Goal: Task Accomplishment & Management: Manage account settings

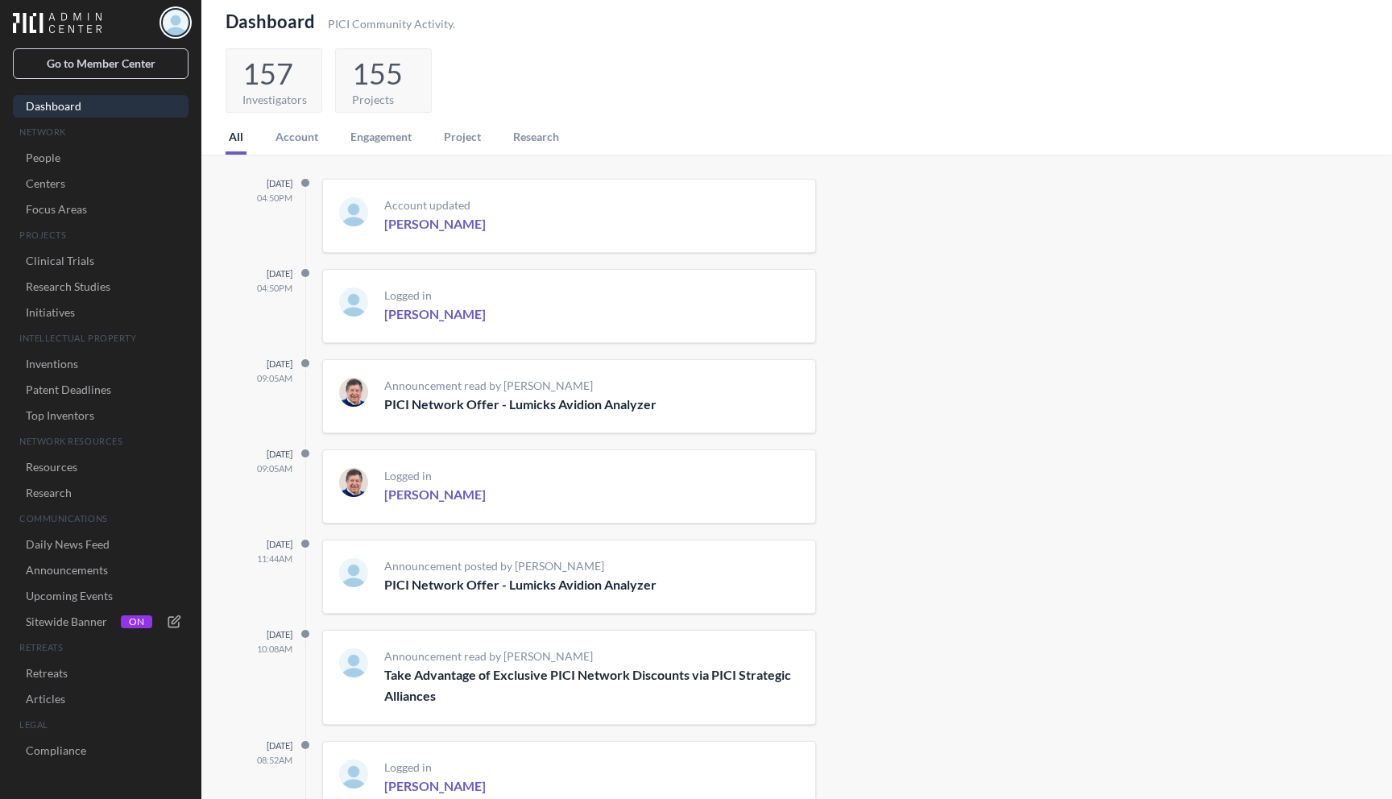
click at [178, 21] on img "button" at bounding box center [176, 23] width 26 height 26
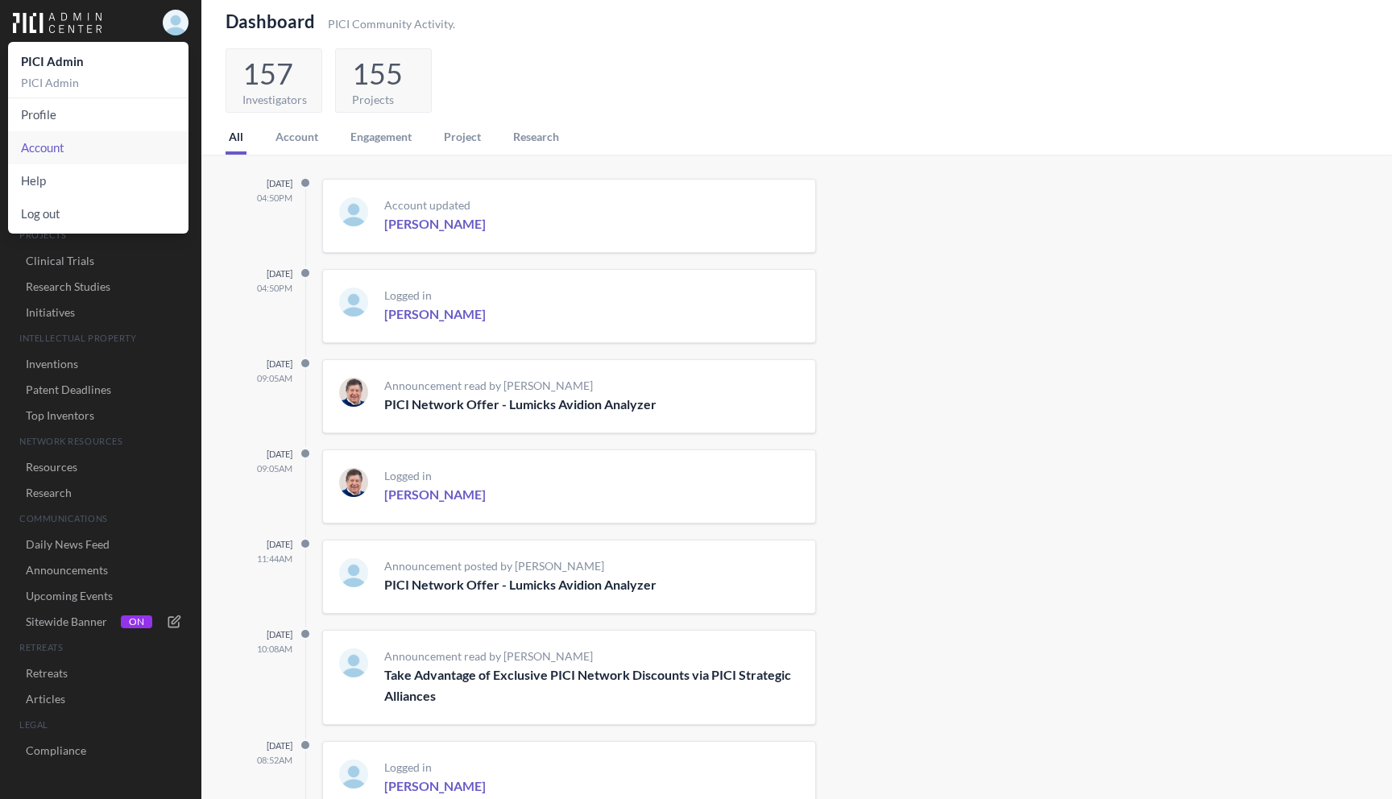
click at [66, 142] on link "Account" at bounding box center [98, 147] width 180 height 33
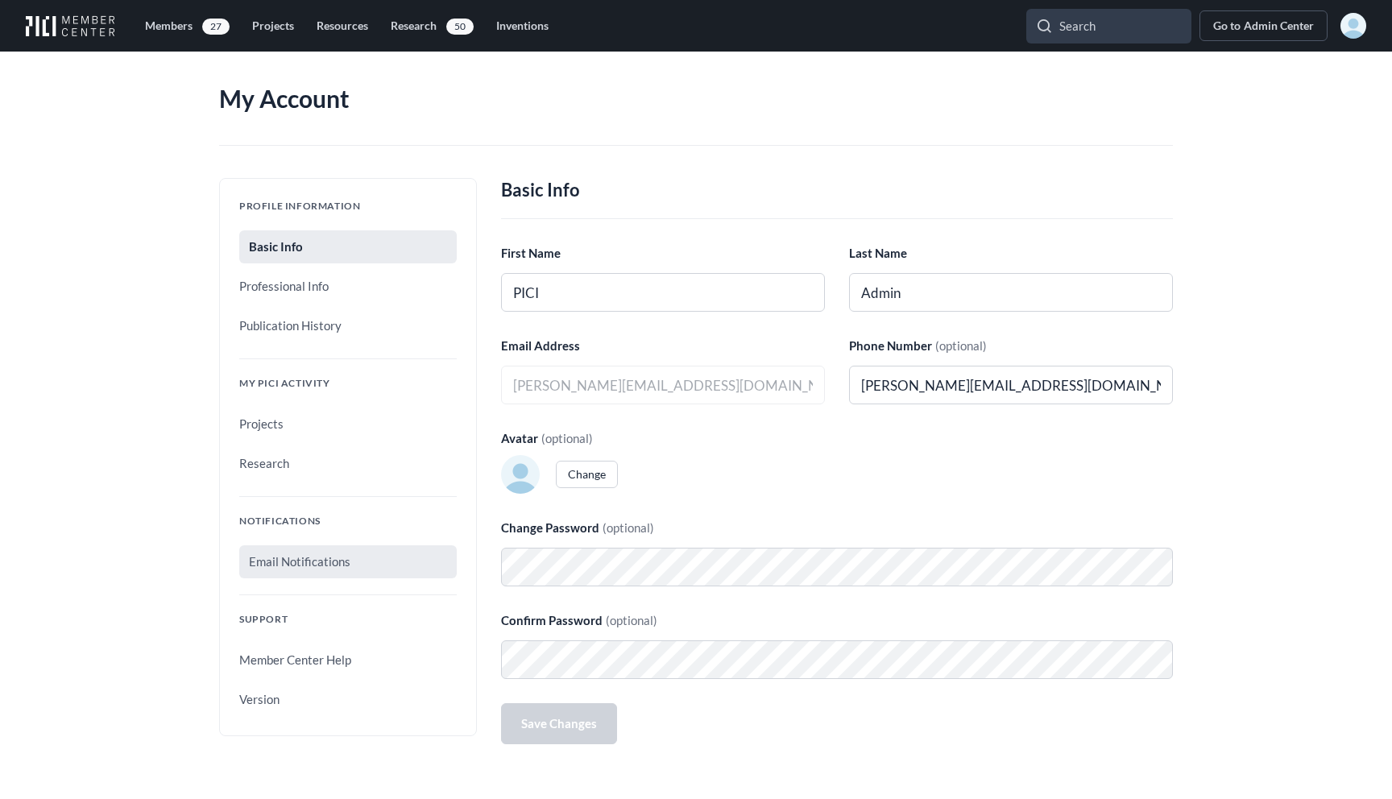
click at [345, 563] on link "Email Notifications" at bounding box center [347, 561] width 217 height 33
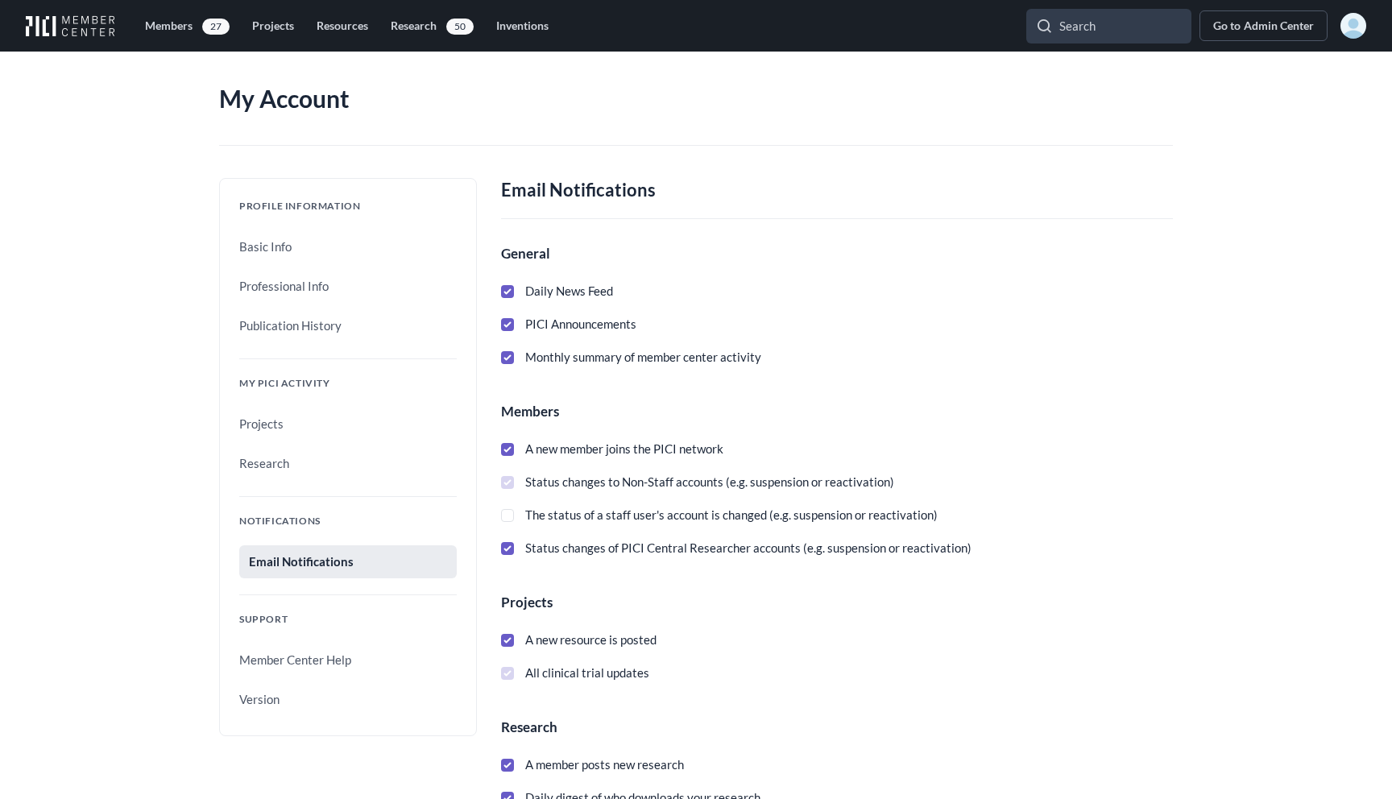
scroll to position [366, 0]
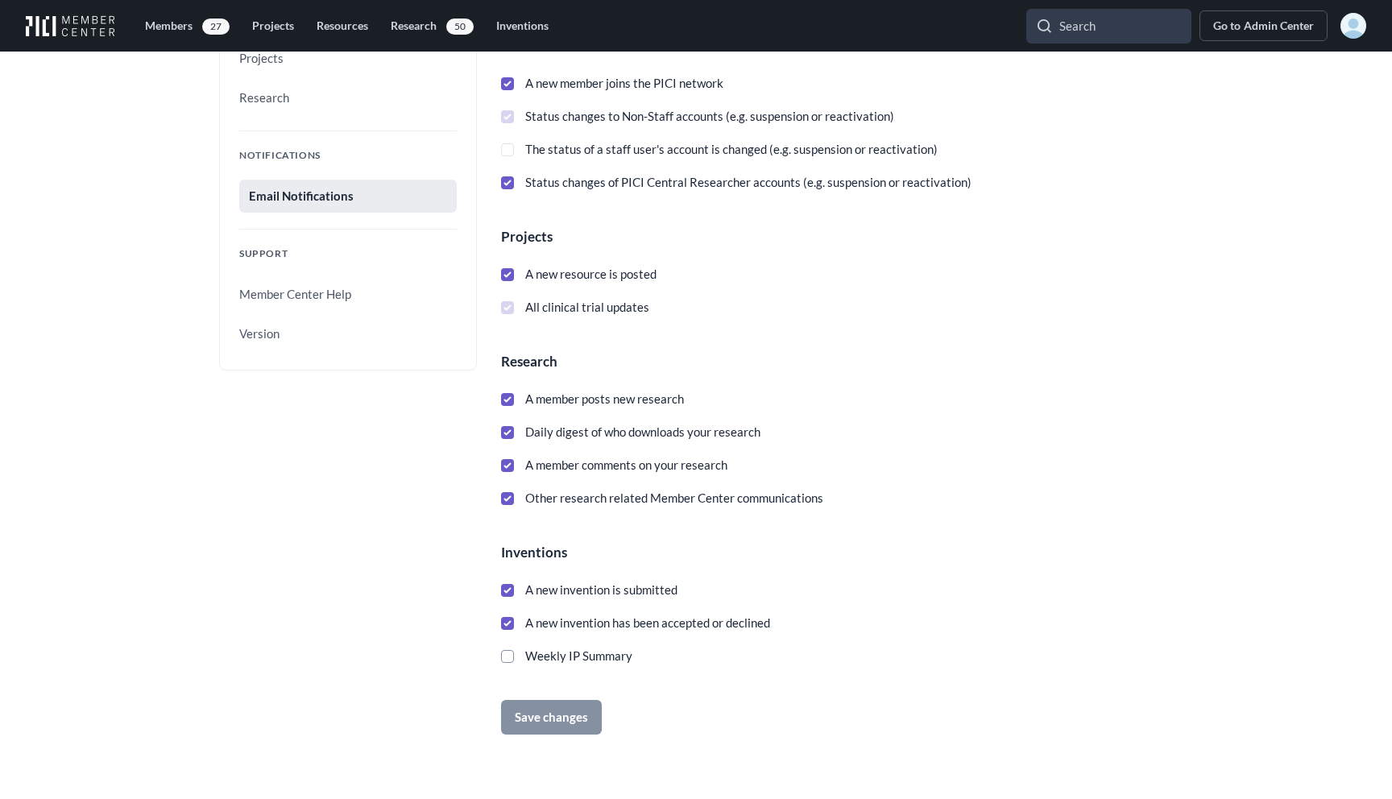
click at [1369, 22] on div "Members 27 Projects Resources Research 50 Inventions Search Go to Admin Center …" at bounding box center [696, 26] width 1392 height 52
click at [1356, 24] on img "button" at bounding box center [1353, 26] width 26 height 26
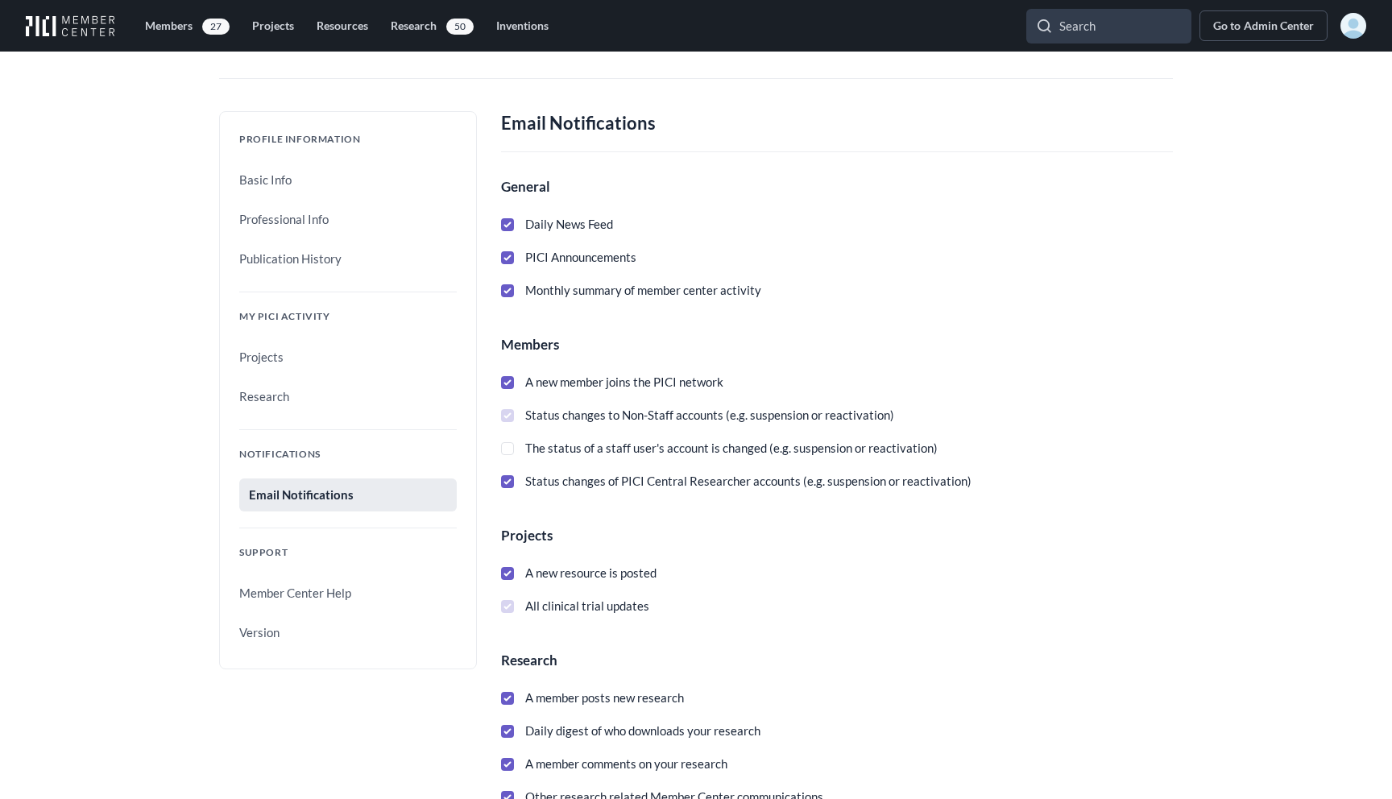
scroll to position [68, 0]
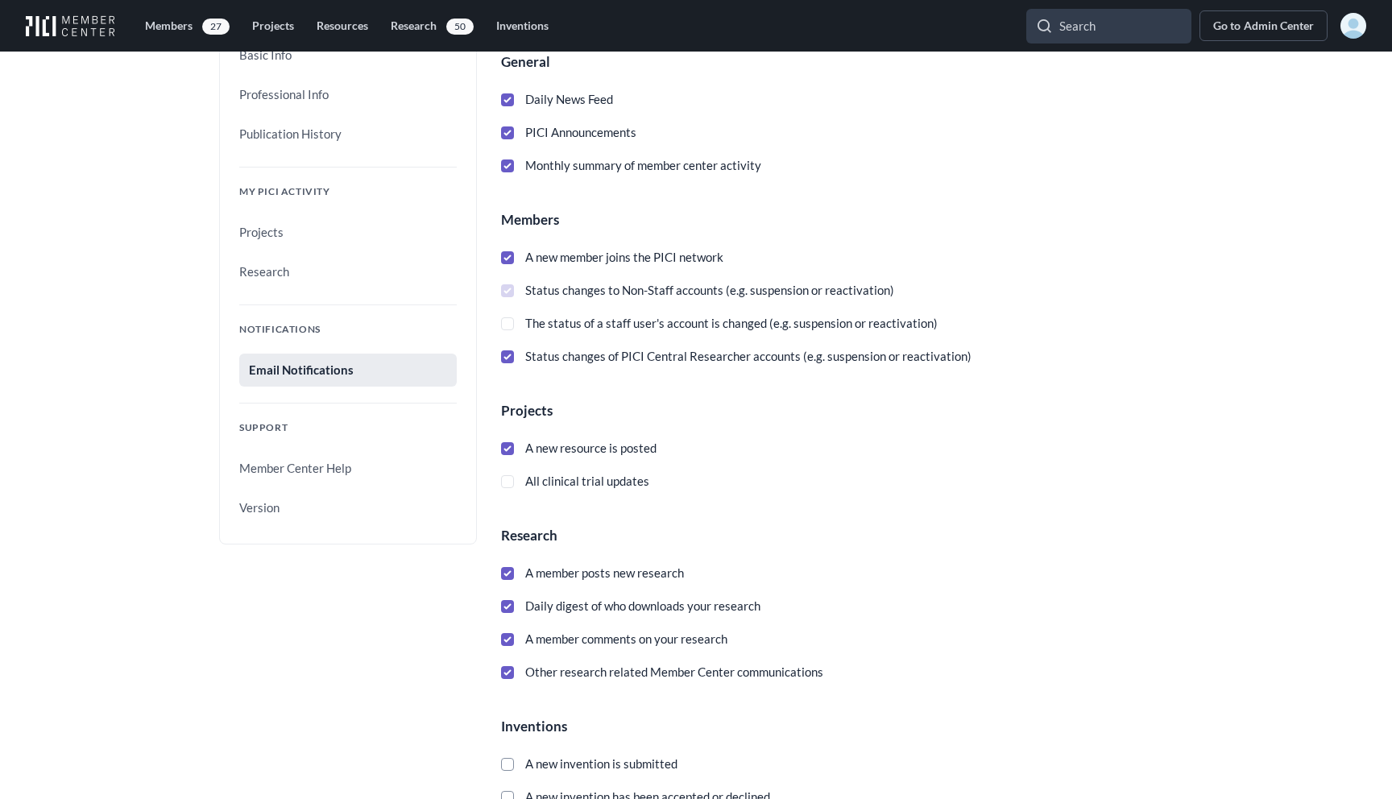
scroll to position [366, 0]
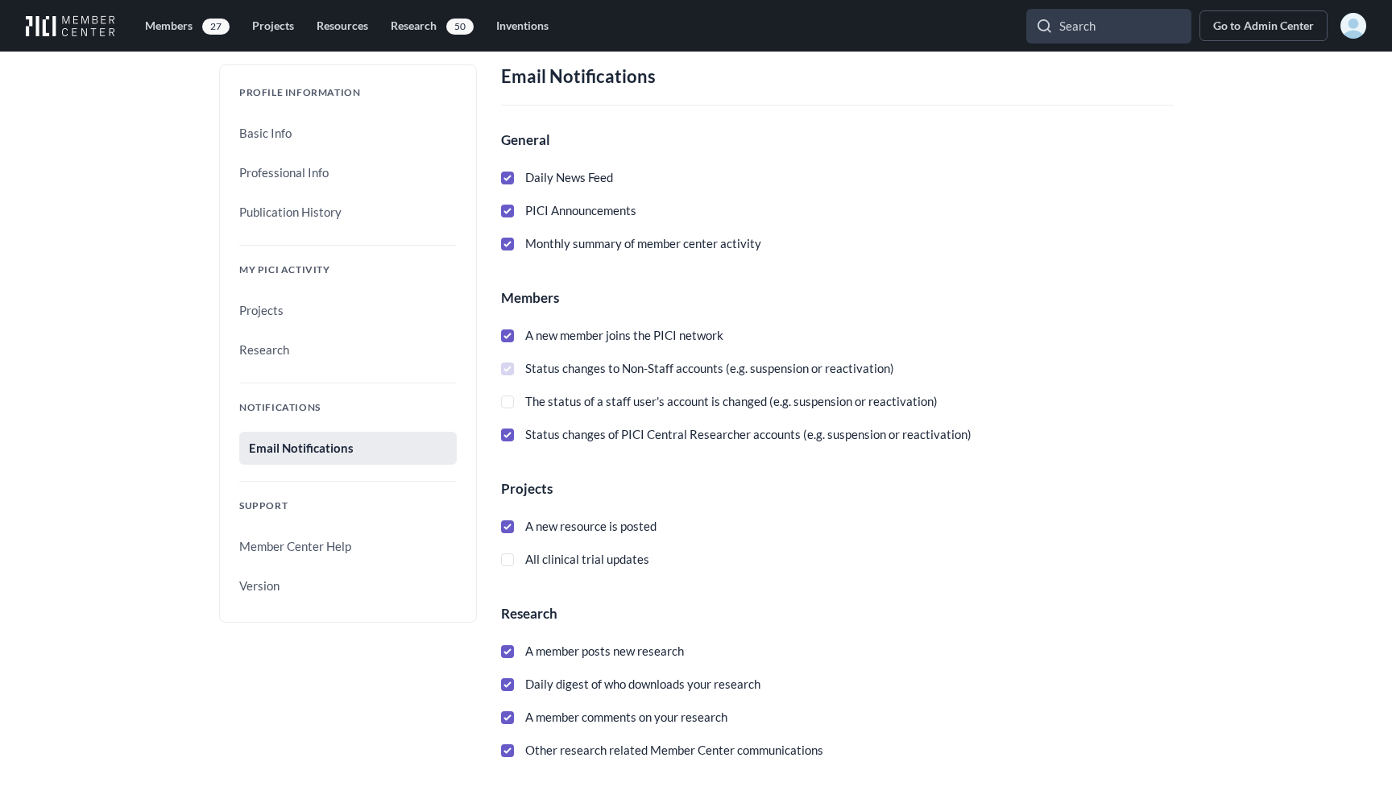
scroll to position [366, 0]
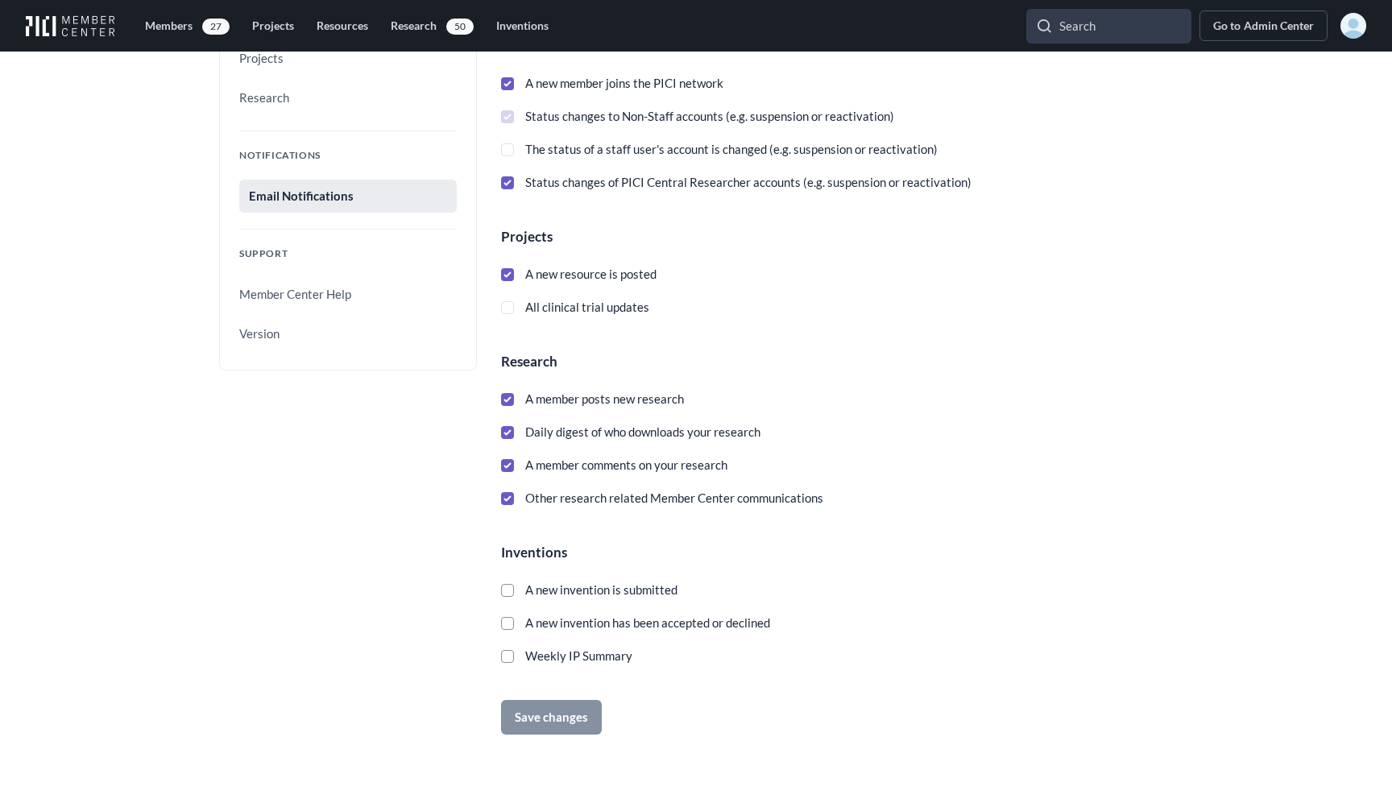
click at [607, 307] on span "All clinical trial updates" at bounding box center [581, 307] width 135 height 20
click at [648, 312] on label "All clinical trial updates" at bounding box center [837, 307] width 672 height 20
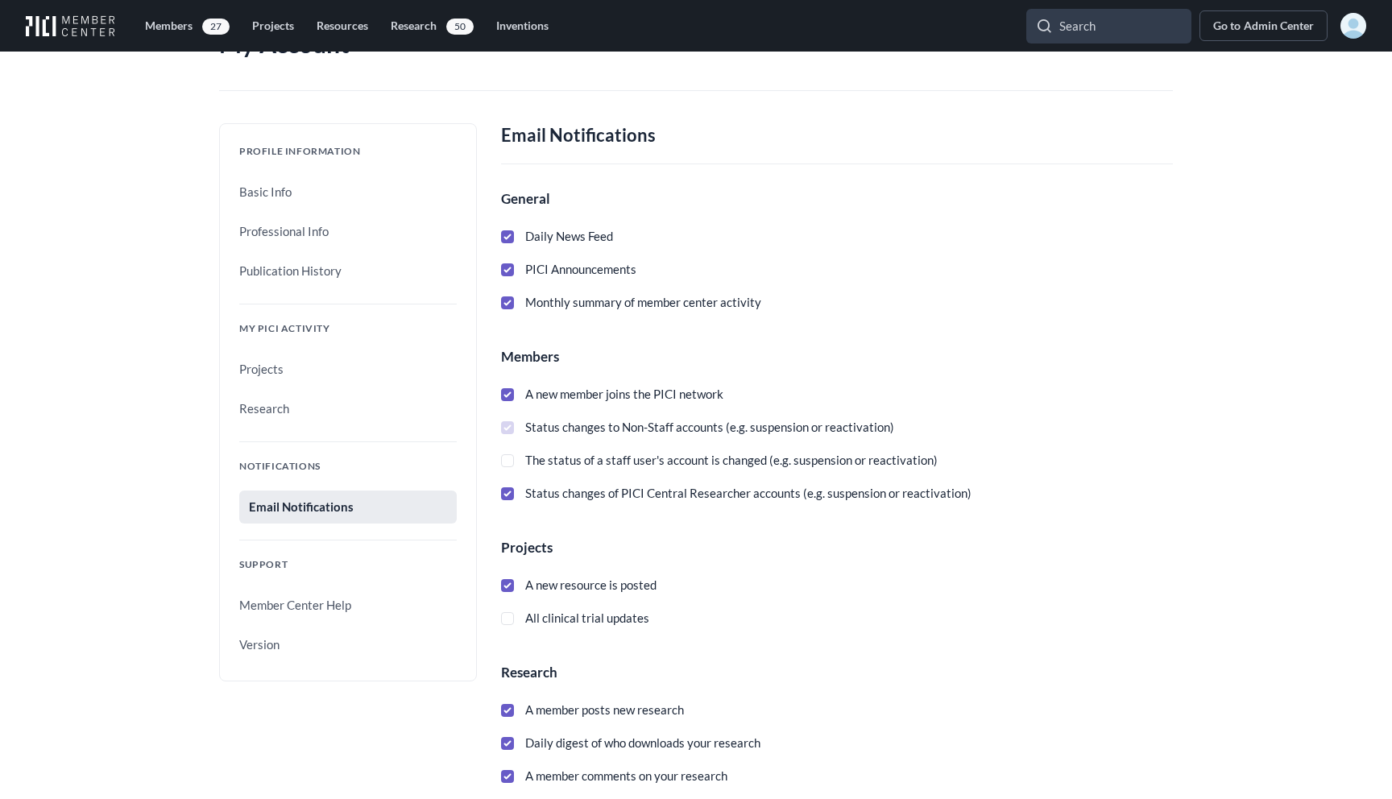
scroll to position [25, 0]
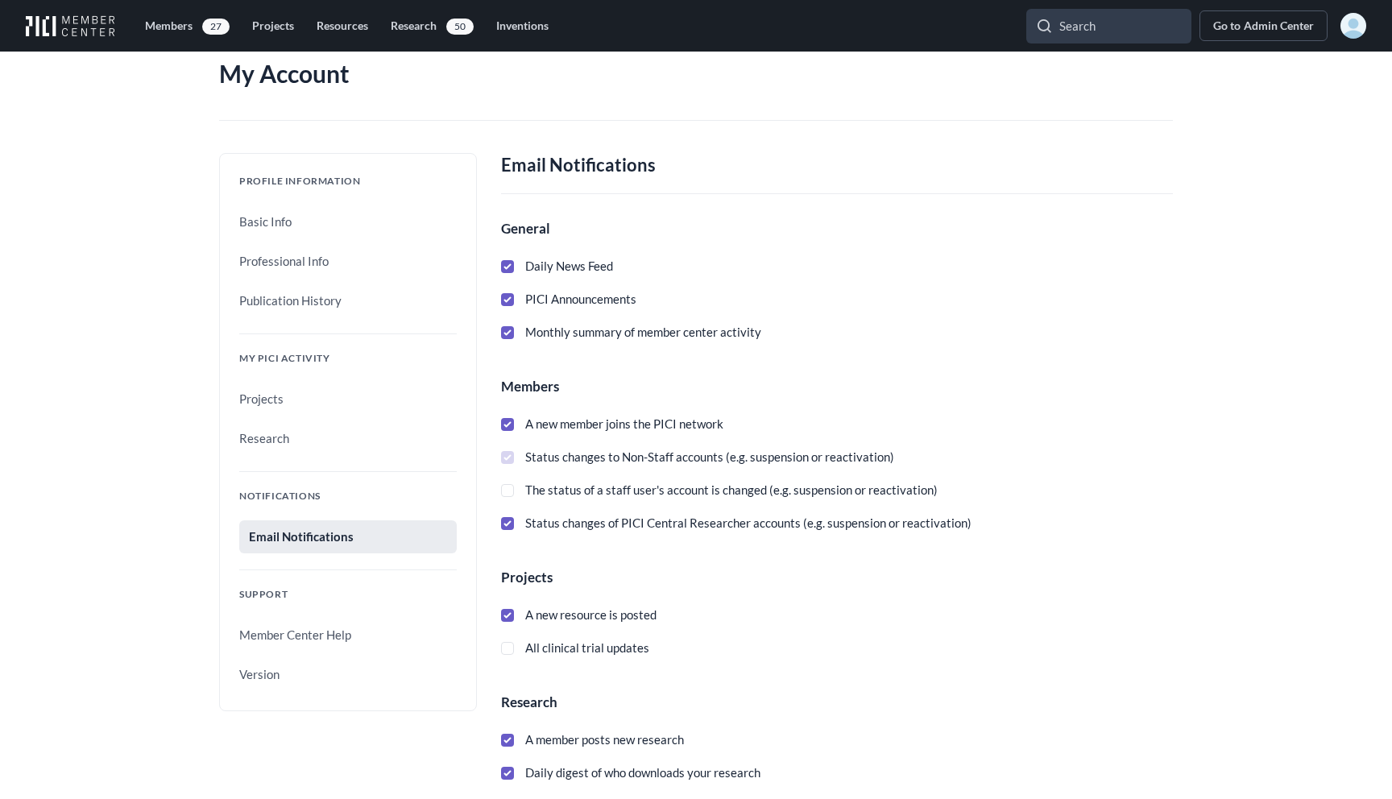
click at [946, 398] on div "Members A new member joins the PICI network Status changes to Non-Staff account…" at bounding box center [837, 454] width 672 height 157
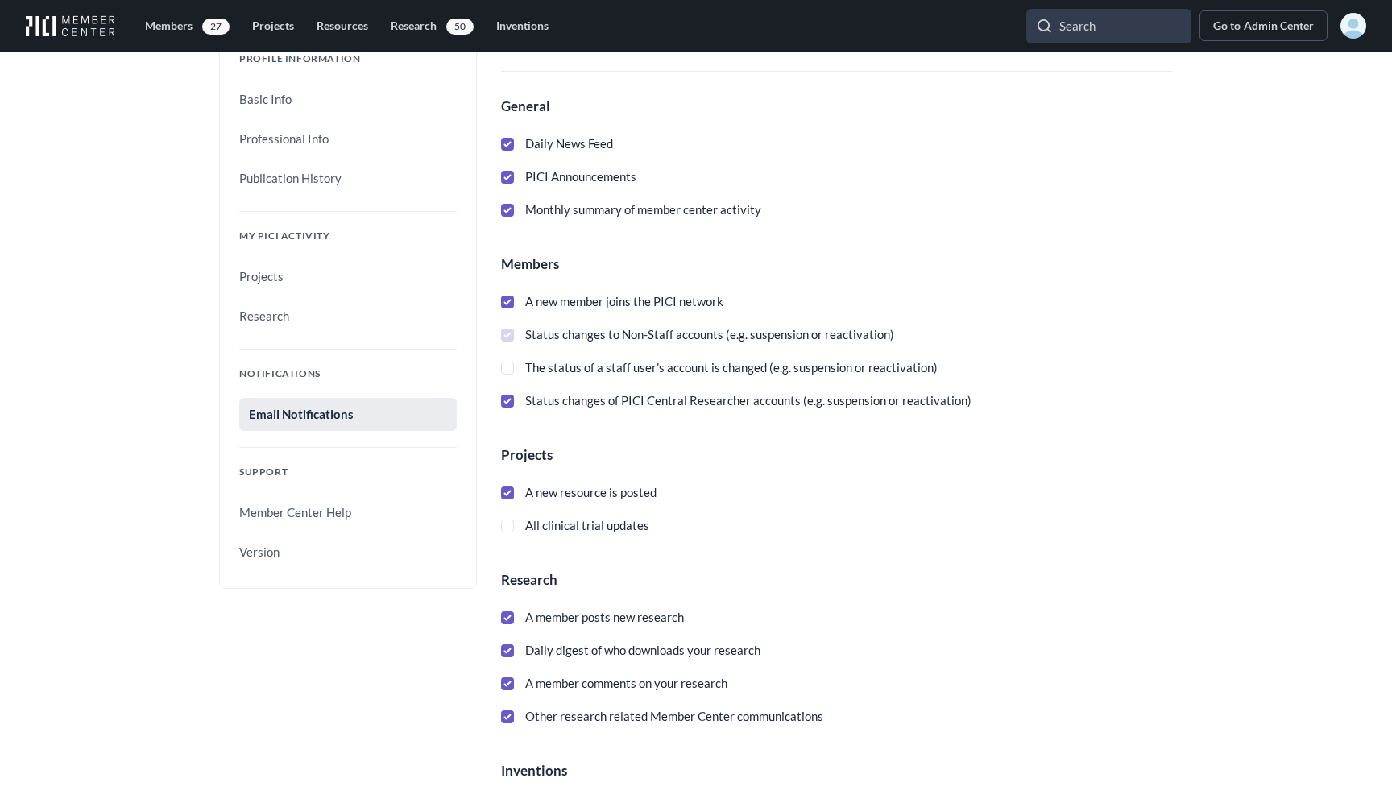
scroll to position [151, 0]
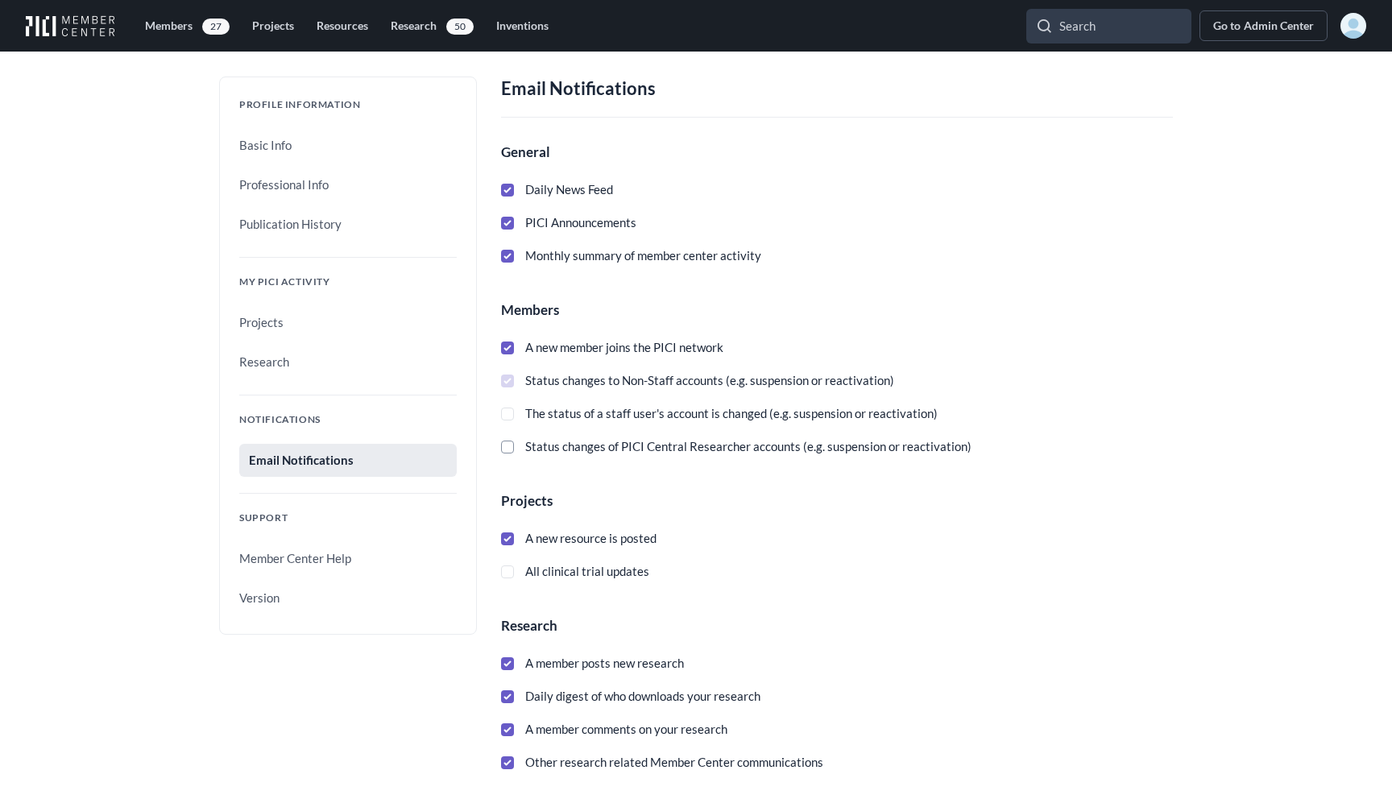
scroll to position [81, 0]
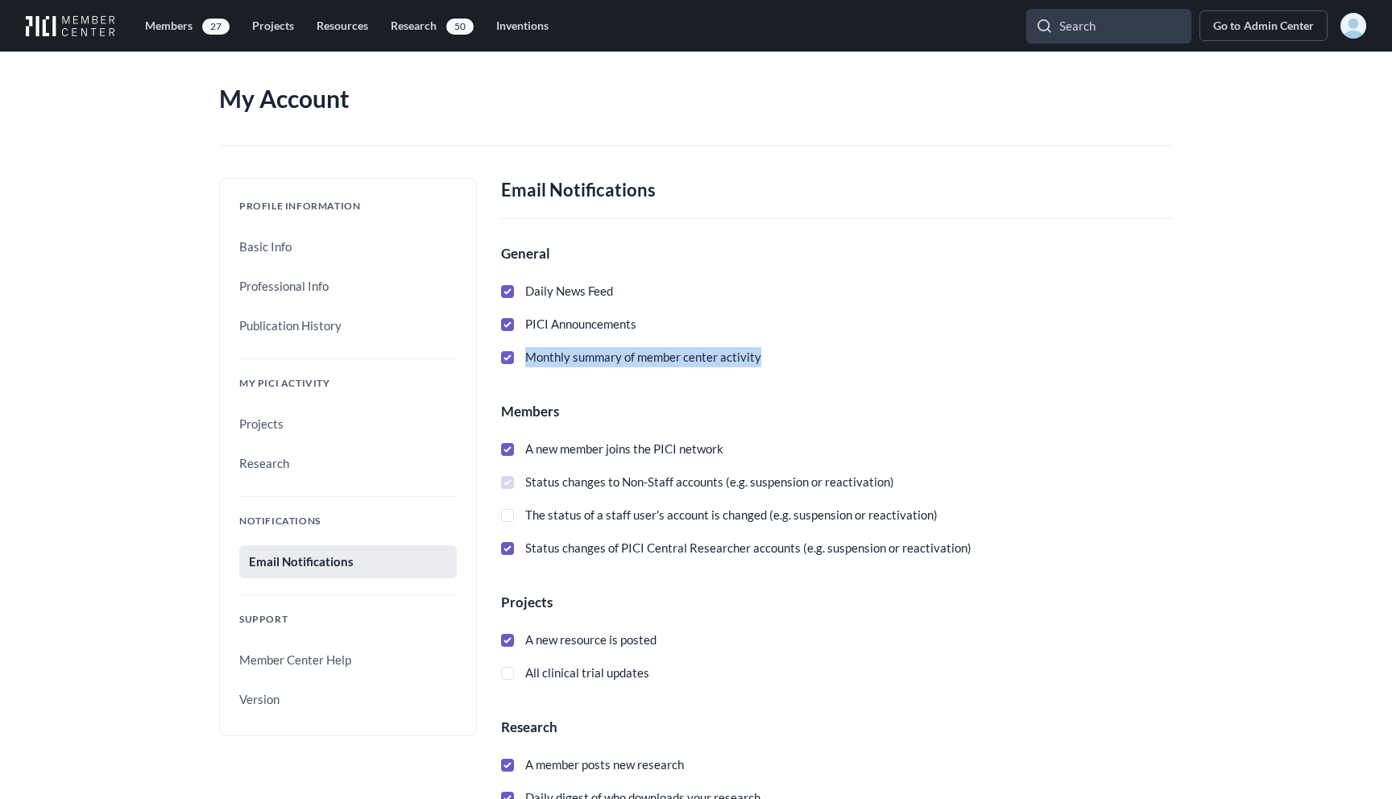
drag, startPoint x: 769, startPoint y: 353, endPoint x: 591, endPoint y: 346, distance: 178.2
click at [591, 346] on div "Daily News Feed PICI Announcements Monthly summary of member center activity" at bounding box center [837, 324] width 672 height 86
copy span "Monthly summary of member center activity"
drag, startPoint x: 574, startPoint y: 356, endPoint x: 596, endPoint y: 195, distance: 162.6
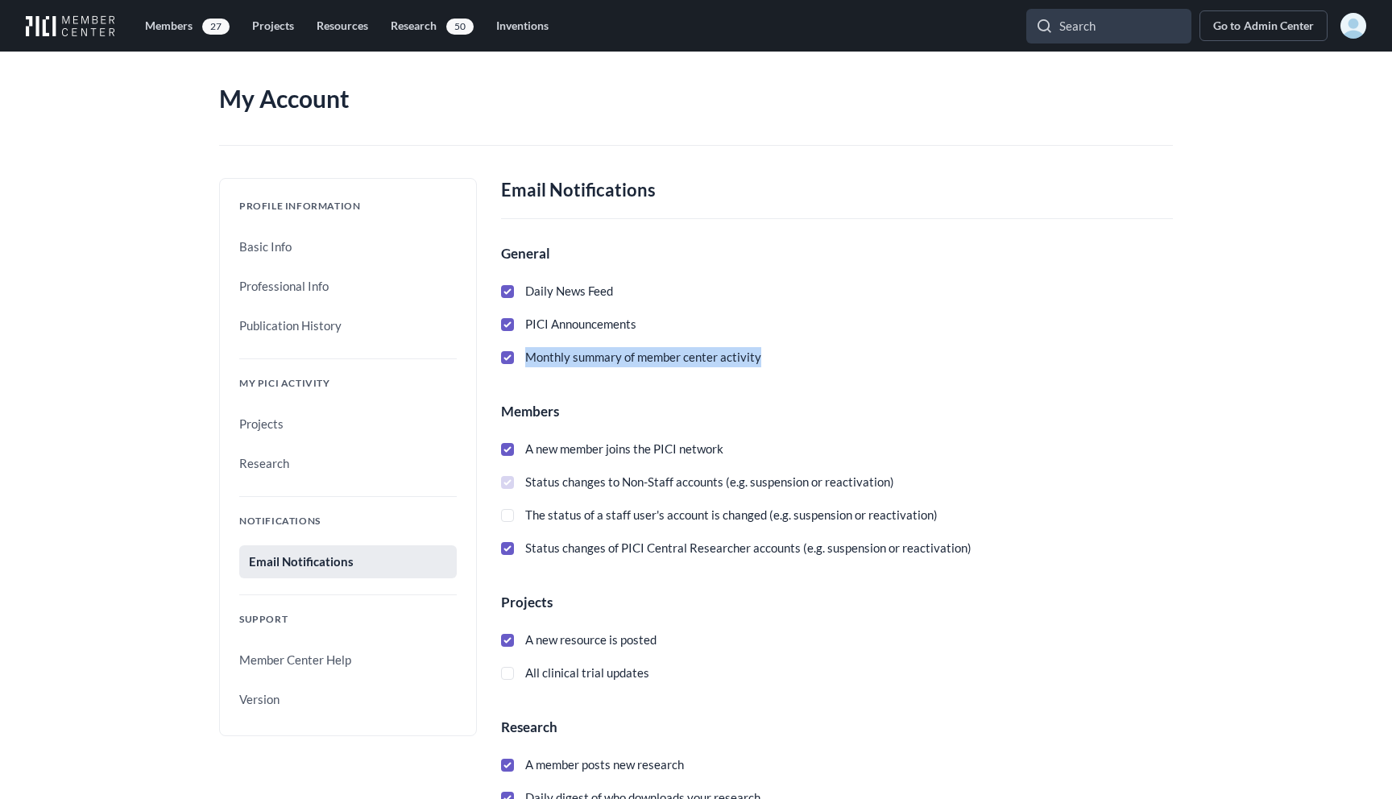
click at [596, 195] on div "Email Notifications General Daily News Feed PICI Announcements Monthly summary …" at bounding box center [837, 639] width 672 height 922
click at [596, 195] on h2 "Email Notifications" at bounding box center [837, 198] width 672 height 41
copy h2 "Email Notifications"
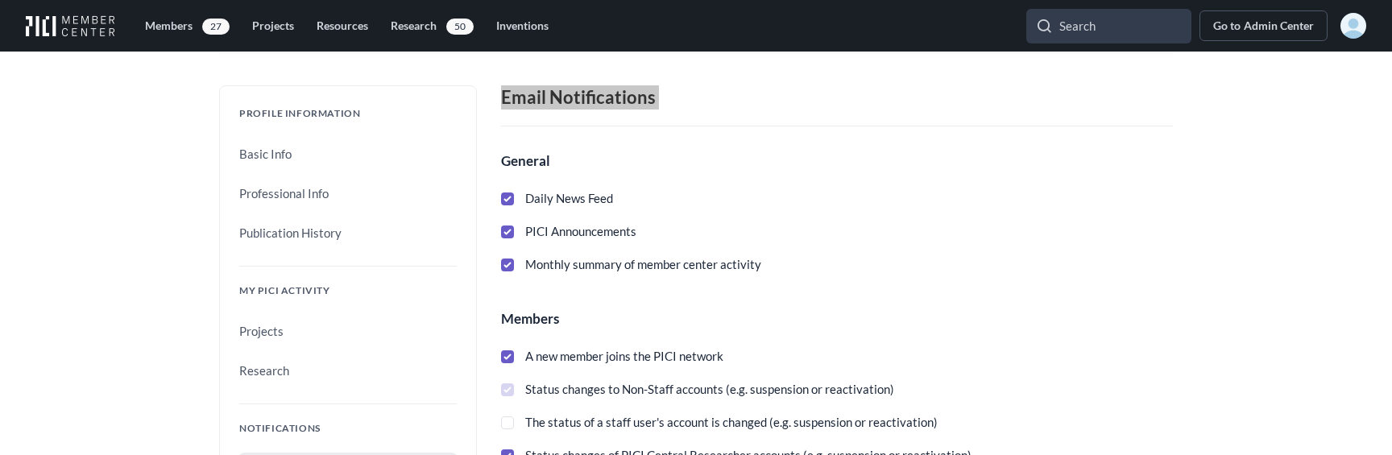
scroll to position [114, 0]
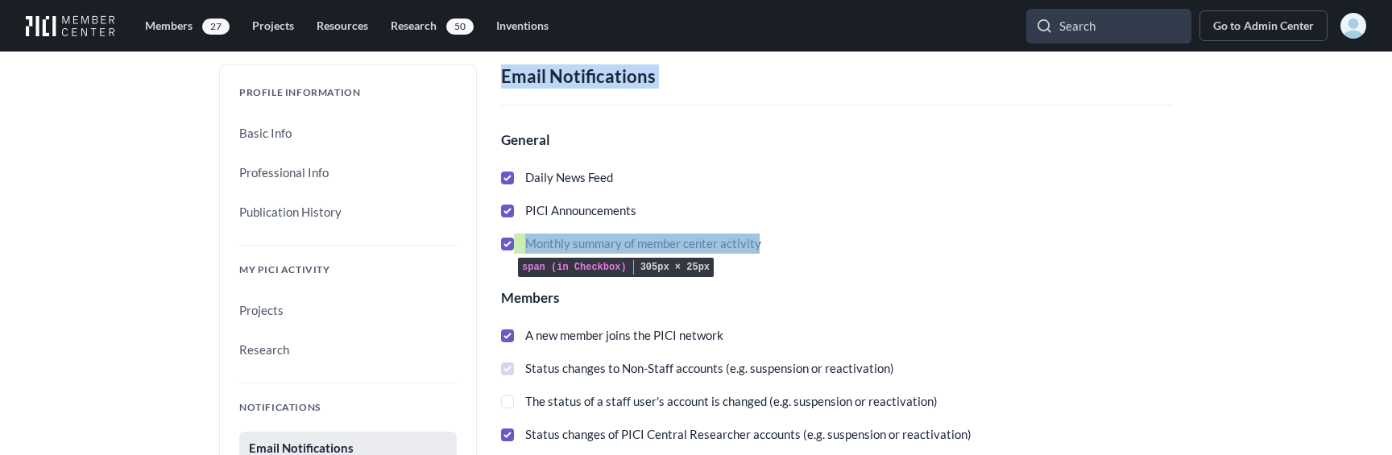
click at [516, 253] on span "Monthly summary of member center activity" at bounding box center [637, 244] width 247 height 20
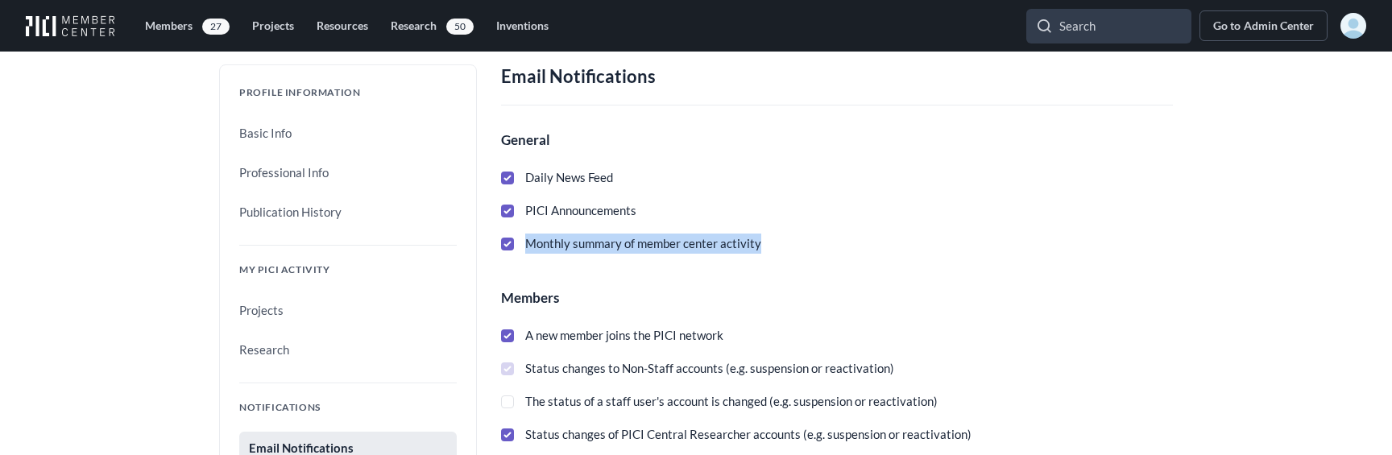
drag, startPoint x: 771, startPoint y: 246, endPoint x: 529, endPoint y: 245, distance: 241.6
click at [528, 245] on label "Monthly summary of member center activity" at bounding box center [837, 244] width 672 height 20
copy span "Monthly summary of member center activity"
